Goal: Task Accomplishment & Management: Use online tool/utility

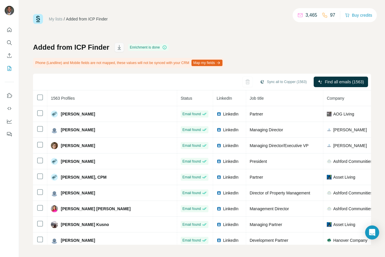
click at [117, 49] on icon "button" at bounding box center [119, 47] width 6 height 6
click at [11, 41] on icon "Search" at bounding box center [9, 42] width 4 height 4
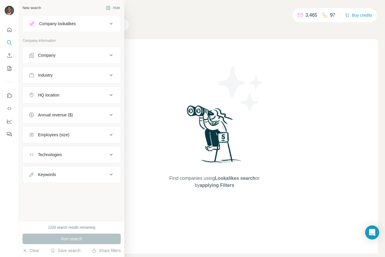
click at [66, 59] on button "Company" at bounding box center [72, 55] width 98 height 14
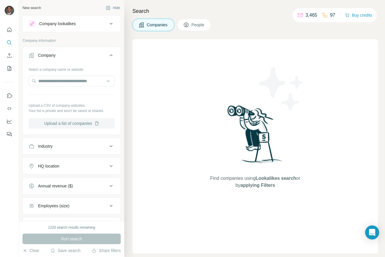
click at [68, 127] on button "Upload a list of companies" at bounding box center [72, 123] width 86 height 11
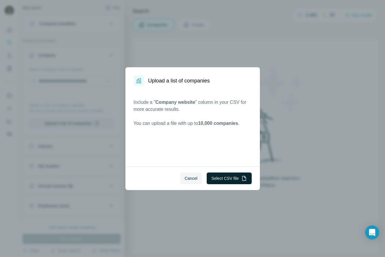
click at [220, 178] on button "Select CSV file" at bounding box center [229, 178] width 45 height 12
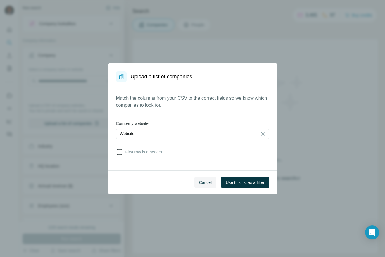
click at [118, 154] on icon at bounding box center [119, 151] width 7 height 7
click at [248, 179] on span "Use this list as a filter" at bounding box center [245, 182] width 39 height 6
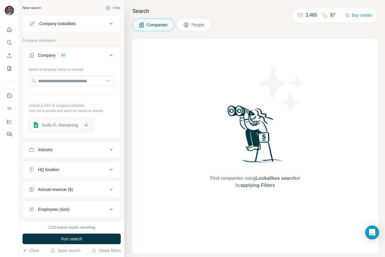
click at [197, 27] on span "People" at bounding box center [197, 25] width 13 height 6
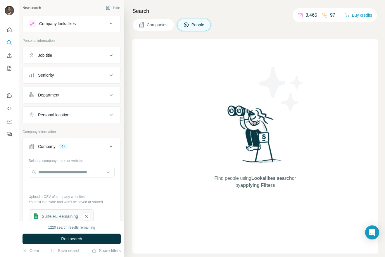
click at [79, 72] on div "Seniority" at bounding box center [68, 75] width 79 height 6
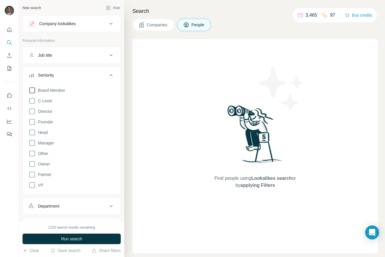
click at [34, 92] on icon at bounding box center [32, 90] width 7 height 7
click at [33, 101] on icon at bounding box center [32, 100] width 7 height 7
click at [33, 111] on icon at bounding box center [32, 111] width 7 height 7
click at [33, 121] on icon at bounding box center [32, 121] width 7 height 7
click at [31, 132] on icon at bounding box center [32, 132] width 7 height 7
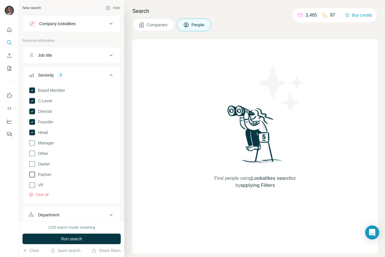
click at [31, 172] on icon at bounding box center [32, 174] width 7 height 7
click at [31, 185] on icon at bounding box center [32, 184] width 7 height 7
click at [31, 185] on icon at bounding box center [32, 185] width 6 height 6
click at [33, 165] on icon at bounding box center [32, 163] width 7 height 7
click at [81, 236] on span "Run search" at bounding box center [71, 239] width 21 height 6
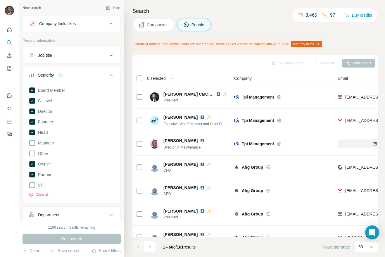
click at [368, 37] on div "Search Companies People Phone (Landline) and Mobile fields are not mapped, thes…" at bounding box center [254, 128] width 261 height 257
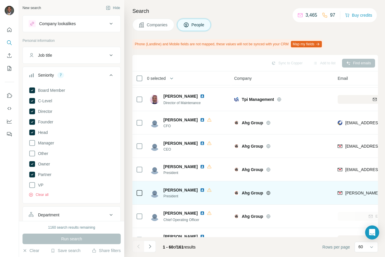
scroll to position [88, 0]
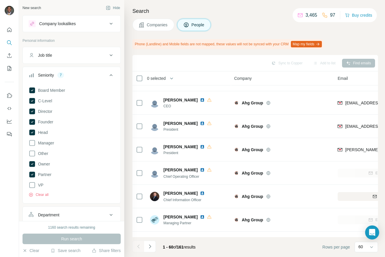
drag, startPoint x: 237, startPoint y: 14, endPoint x: 237, endPoint y: 17, distance: 2.9
click at [237, 15] on div "Search Companies People Phone (Landline) and Mobile fields are not mapped, thes…" at bounding box center [254, 128] width 261 height 257
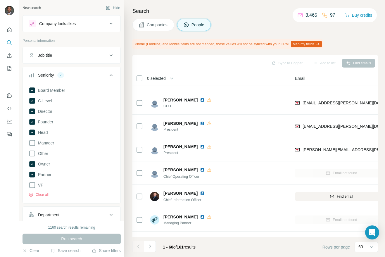
scroll to position [88, 51]
click at [246, 24] on div "Companies People" at bounding box center [254, 25] width 245 height 12
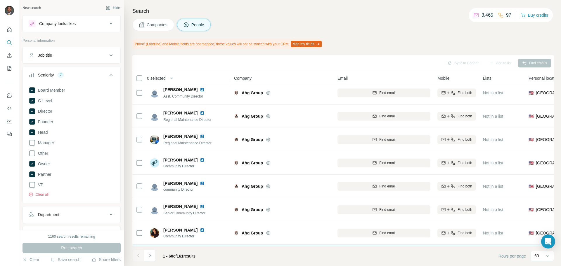
scroll to position [1245, 0]
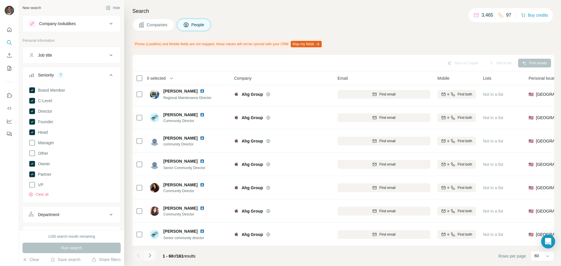
click at [151, 255] on icon "Navigate to next page" at bounding box center [150, 256] width 2 height 4
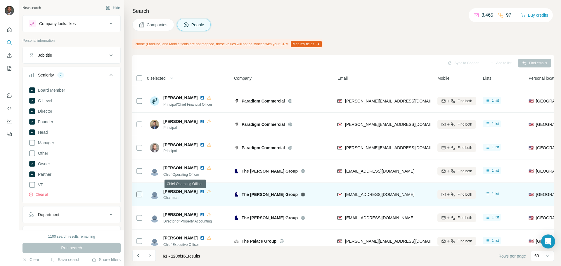
scroll to position [848, 0]
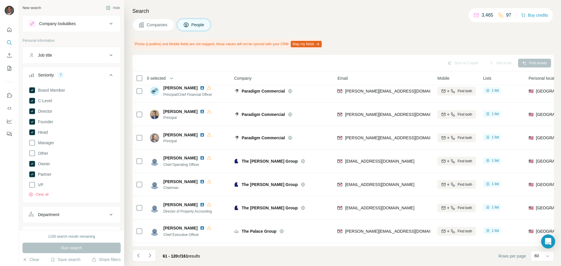
click at [385, 27] on div "Companies People" at bounding box center [343, 25] width 422 height 12
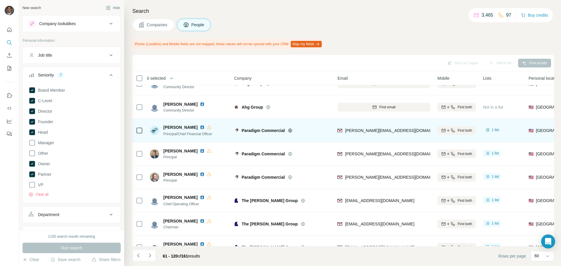
scroll to position [818, 0]
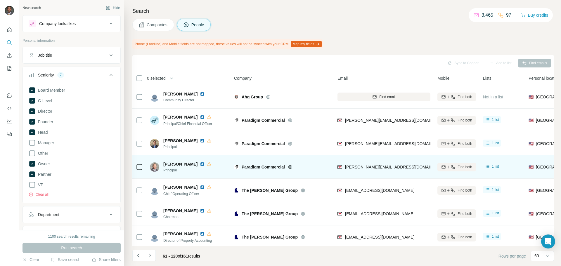
click at [200, 164] on img at bounding box center [202, 164] width 5 height 5
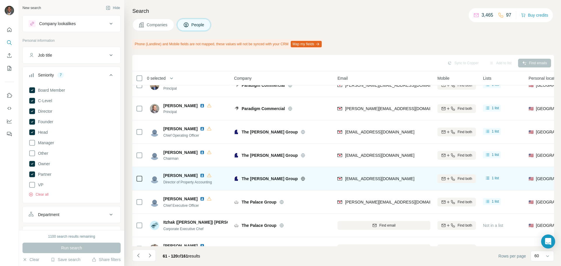
scroll to position [906, 0]
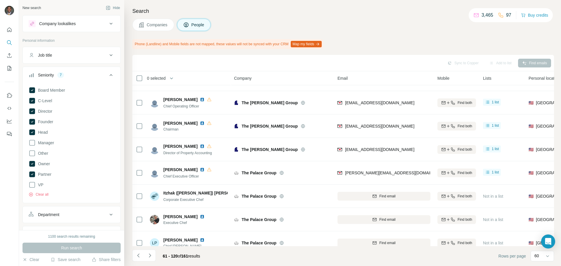
click at [385, 23] on div "Companies People" at bounding box center [343, 25] width 422 height 12
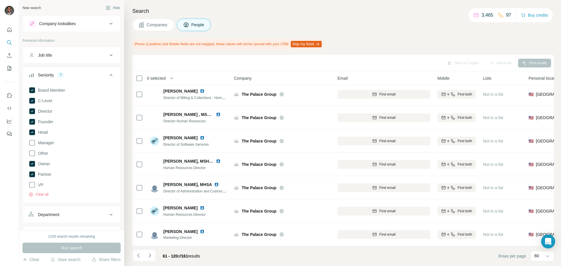
scroll to position [1245, 0]
click at [149, 257] on icon "Navigate to next page" at bounding box center [150, 256] width 6 height 6
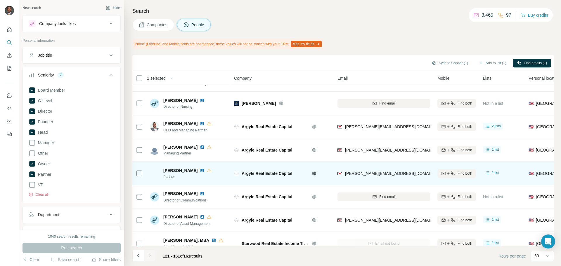
scroll to position [789, 0]
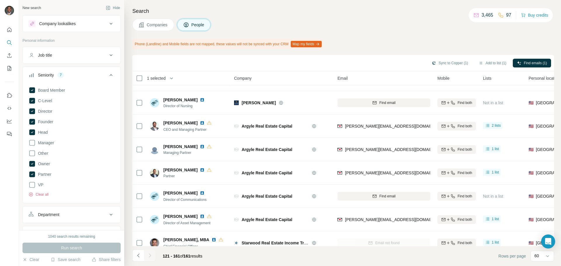
click at [385, 18] on div "Search Companies People Phone (Landline) and Mobile fields are not mapped, thes…" at bounding box center [342, 133] width 437 height 266
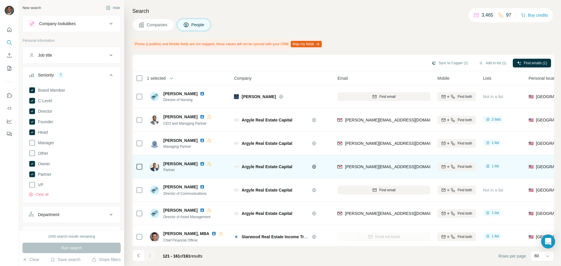
scroll to position [800, 0]
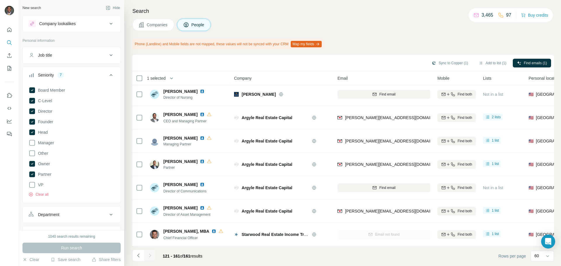
click at [153, 255] on div at bounding box center [150, 256] width 12 height 12
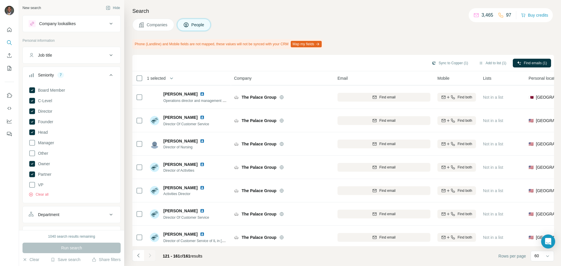
scroll to position [0, 0]
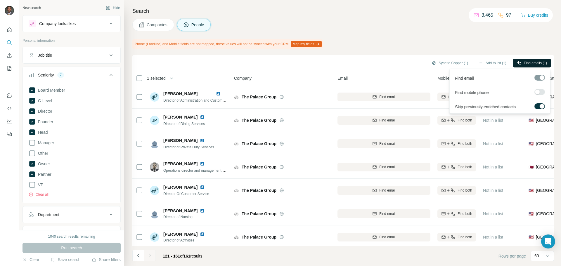
click at [385, 63] on span "Find emails (1)" at bounding box center [535, 62] width 23 height 5
click at [385, 34] on div "Search Companies People Phone (Landline) and Mobile fields are not mapped, thes…" at bounding box center [342, 133] width 437 height 266
click at [385, 61] on button "Find emails (1)" at bounding box center [532, 63] width 38 height 9
click at [385, 64] on span "Find emails (1)" at bounding box center [535, 62] width 23 height 5
click at [385, 63] on button "Add to list (1)" at bounding box center [493, 63] width 36 height 9
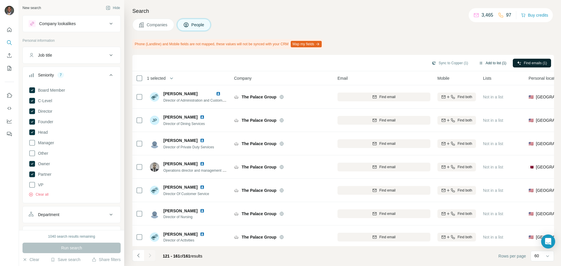
click at [385, 63] on button "Add to list (1)" at bounding box center [493, 63] width 36 height 9
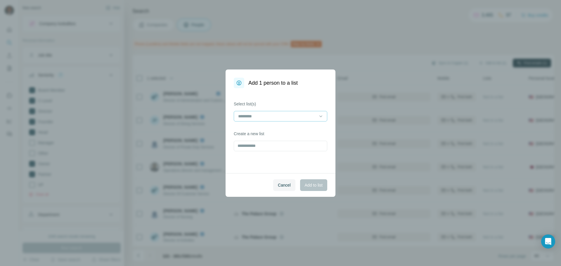
click at [308, 116] on input at bounding box center [277, 116] width 79 height 6
click at [286, 106] on label "Select list(s)" at bounding box center [281, 104] width 94 height 6
drag, startPoint x: 279, startPoint y: 184, endPoint x: 283, endPoint y: 184, distance: 5.0
click at [281, 184] on span "Cancel" at bounding box center [284, 185] width 13 height 6
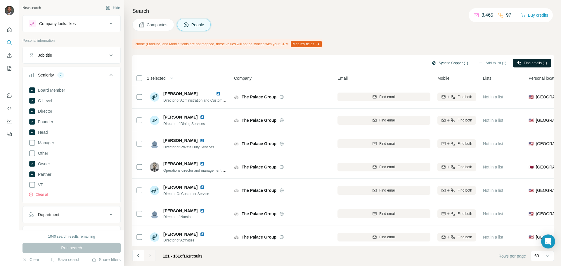
click at [385, 63] on button "Sync to Copper (1)" at bounding box center [450, 63] width 45 height 9
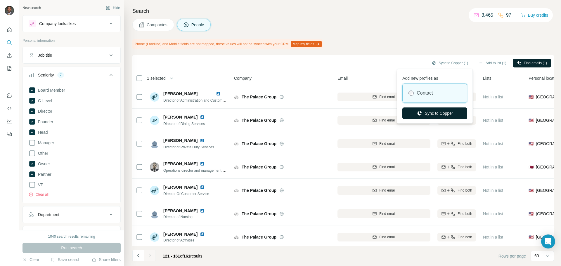
click at [385, 112] on button "Sync to Copper" at bounding box center [434, 114] width 65 height 12
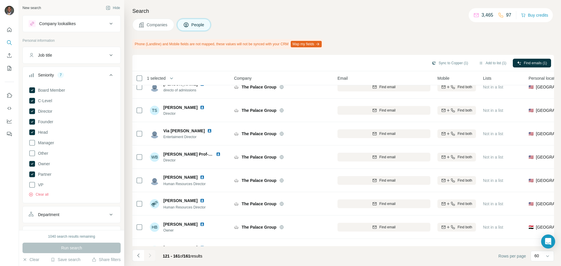
scroll to position [614, 0]
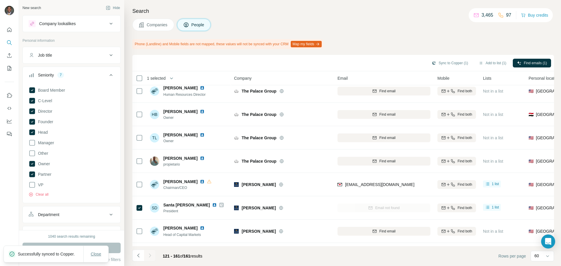
drag, startPoint x: 101, startPoint y: 251, endPoint x: 103, endPoint y: 248, distance: 3.3
click at [102, 250] on button "Close" at bounding box center [96, 254] width 19 height 11
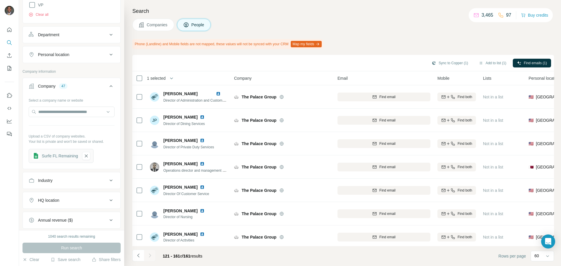
scroll to position [175, 0]
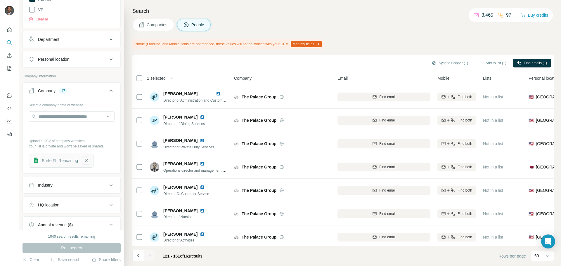
click at [89, 161] on icon "button" at bounding box center [86, 161] width 5 height 6
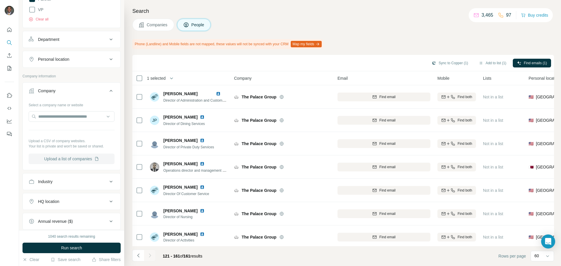
click at [87, 160] on button "Upload a list of companies" at bounding box center [72, 159] width 86 height 11
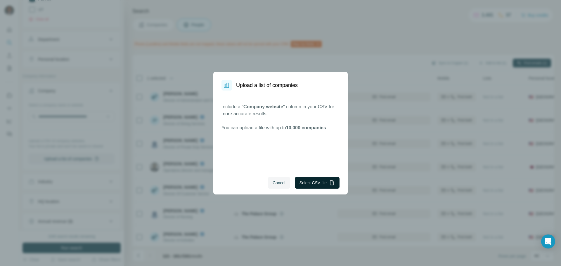
click at [323, 186] on button "Select CSV file" at bounding box center [317, 183] width 45 height 12
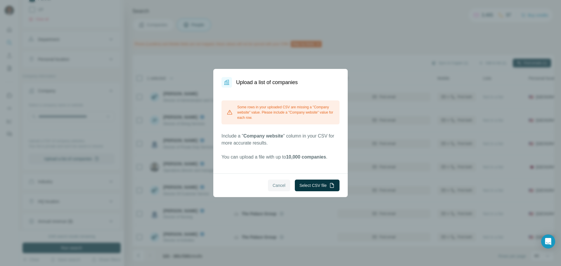
click at [278, 186] on span "Cancel" at bounding box center [279, 186] width 13 height 6
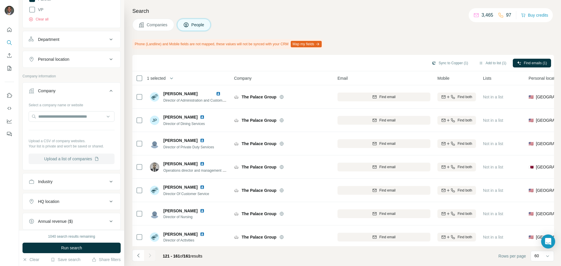
click at [75, 163] on button "Upload a list of companies" at bounding box center [72, 159] width 86 height 11
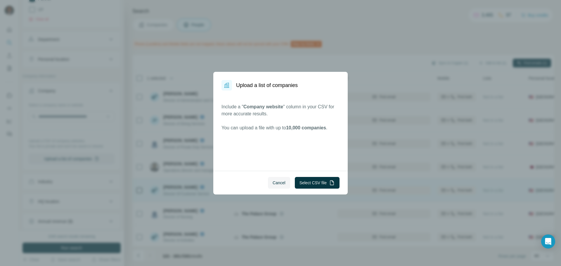
drag, startPoint x: 280, startPoint y: 180, endPoint x: 283, endPoint y: 183, distance: 4.2
click at [280, 181] on span "Cancel" at bounding box center [279, 183] width 13 height 6
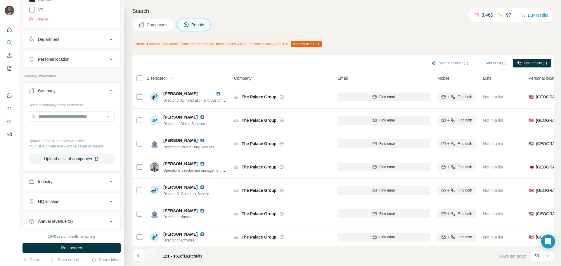
click at [385, 39] on div "Search Companies People Phone (Landline) and Mobile fields are not mapped, thes…" at bounding box center [342, 133] width 437 height 266
click at [47, 156] on button "Upload a list of companies" at bounding box center [72, 159] width 86 height 11
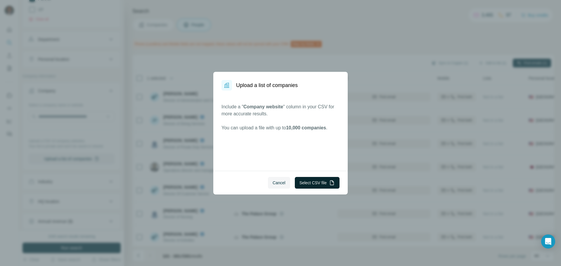
click at [325, 182] on button "Select CSV file" at bounding box center [317, 183] width 45 height 12
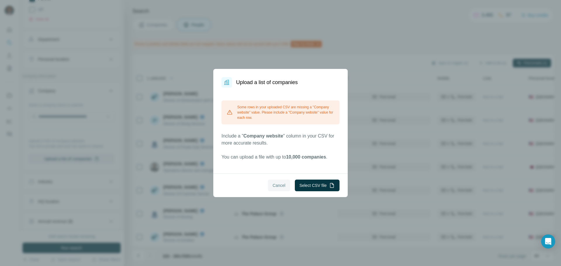
click at [281, 189] on button "Cancel" at bounding box center [279, 186] width 22 height 12
